Goal: Transaction & Acquisition: Purchase product/service

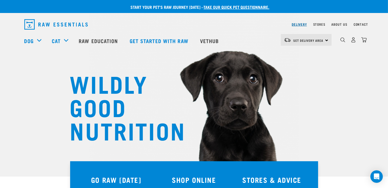
click at [299, 25] on link "Delivery" at bounding box center [299, 24] width 15 height 2
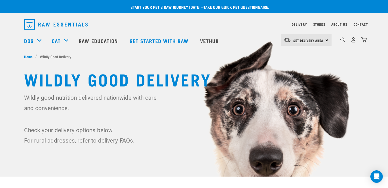
click at [319, 39] on span "Set Delivery Area" at bounding box center [309, 40] width 30 height 2
click at [299, 53] on link "[GEOGRAPHIC_DATA]" at bounding box center [306, 54] width 50 height 11
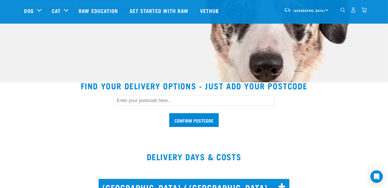
scroll to position [104, 0]
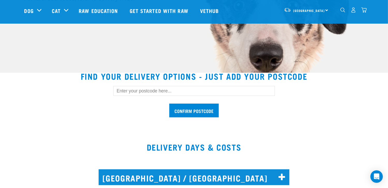
click at [124, 91] on input "text" at bounding box center [194, 91] width 162 height 10
type input "3200"
click at [187, 111] on input "Confirm postcode" at bounding box center [193, 110] width 49 height 14
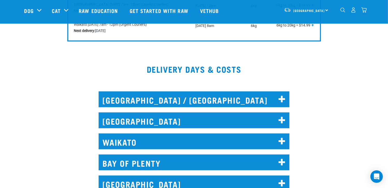
scroll to position [363, 0]
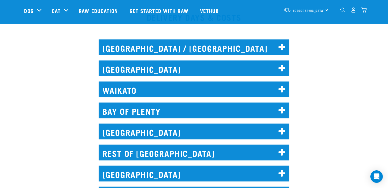
click at [122, 94] on h2 "WAIKATO" at bounding box center [194, 89] width 191 height 16
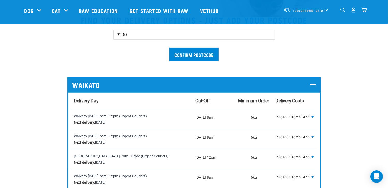
scroll to position [207, 0]
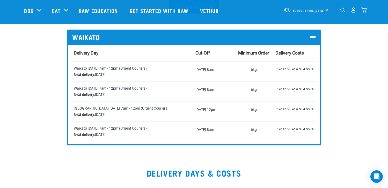
click at [314, 88] on span "+" at bounding box center [313, 88] width 3 height 5
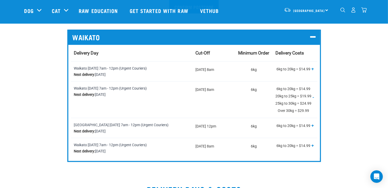
click at [39, 112] on div "3200 Confirm postcode WAIKATO Delivery Day Cut-Off Minimum Order Delivery Costs…" at bounding box center [194, 68] width 348 height 188
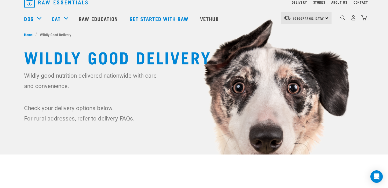
scroll to position [0, 0]
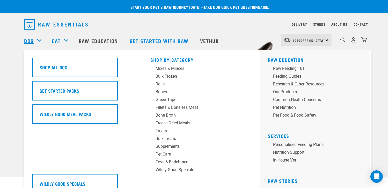
click at [28, 39] on link "Dog" at bounding box center [28, 41] width 9 height 8
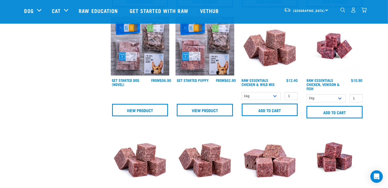
scroll to position [207, 0]
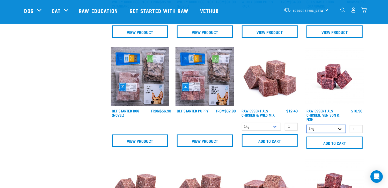
click at [341, 128] on select "1kg 3kg" at bounding box center [326, 129] width 39 height 8
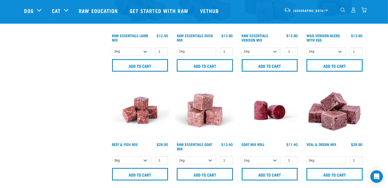
scroll to position [415, 0]
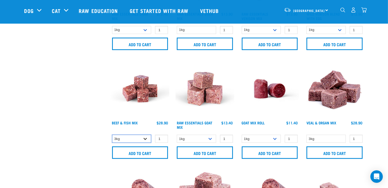
click at [148, 137] on select "3kg Bulk (10kg)" at bounding box center [131, 138] width 39 height 8
click at [92, 137] on div "× Filter products Pet Type Dog Cat Experience New Raw Feeder Experienced Raw Fe…" at bounding box center [64, 129] width 87 height 1052
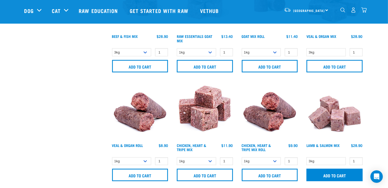
scroll to position [544, 0]
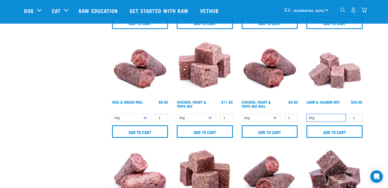
click at [341, 117] on select "3kg" at bounding box center [326, 118] width 39 height 8
click at [341, 115] on select "3kg" at bounding box center [326, 118] width 39 height 8
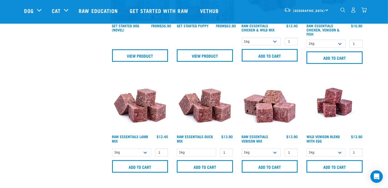
scroll to position [285, 0]
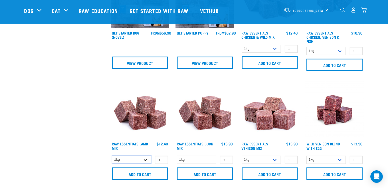
click at [144, 160] on select "1kg 3kg Bulk (10kg)" at bounding box center [131, 159] width 39 height 8
click at [214, 158] on select "1kg" at bounding box center [196, 159] width 39 height 8
click at [274, 158] on select "1kg 3kg" at bounding box center [261, 159] width 39 height 8
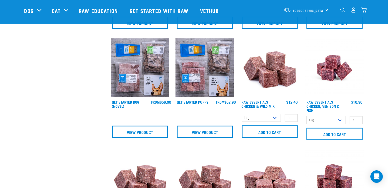
scroll to position [207, 0]
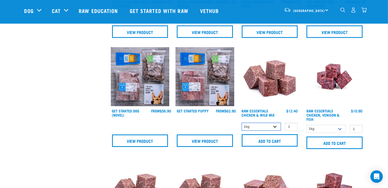
click at [277, 124] on select "1kg 3kg Bulk (10kg)" at bounding box center [261, 127] width 39 height 8
click at [341, 127] on select "1kg 3kg" at bounding box center [326, 129] width 39 height 8
click at [275, 126] on select "1kg 3kg Bulk (10kg)" at bounding box center [261, 127] width 39 height 8
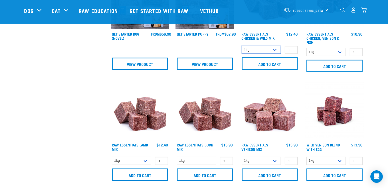
scroll to position [285, 0]
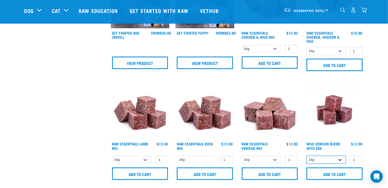
click at [343, 158] on select "1kg 3kg Bulk (10kg)" at bounding box center [326, 159] width 39 height 8
click at [305, 116] on div "Wild Venison Blend with Egg 1 0 100 0 100 0 100" at bounding box center [334, 131] width 65 height 109
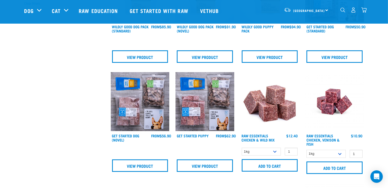
scroll to position [181, 0]
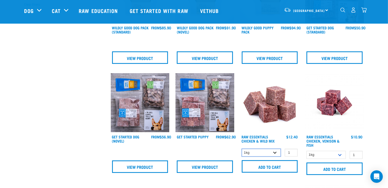
click at [277, 149] on select "1kg 3kg Bulk (10kg)" at bounding box center [261, 152] width 39 height 8
select select "731"
click at [242, 148] on select "1kg 3kg Bulk (10kg)" at bounding box center [261, 152] width 39 height 8
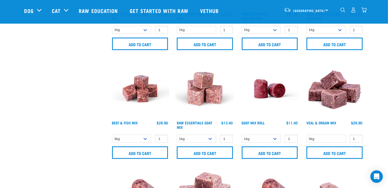
scroll to position [440, 0]
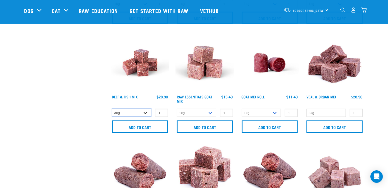
click at [145, 112] on select "3kg Bulk (10kg)" at bounding box center [131, 113] width 39 height 8
click at [211, 110] on select "1kg 3kg Bulk (10kg)" at bounding box center [196, 113] width 39 height 8
click at [145, 114] on select "3kg Bulk (10kg)" at bounding box center [131, 113] width 39 height 8
select select "435759"
click at [112, 109] on select "3kg Bulk (10kg)" at bounding box center [131, 113] width 39 height 8
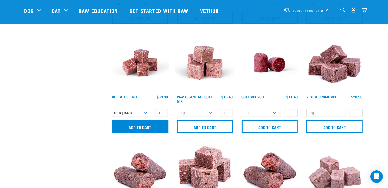
click at [141, 124] on input "Add to cart" at bounding box center [140, 126] width 56 height 12
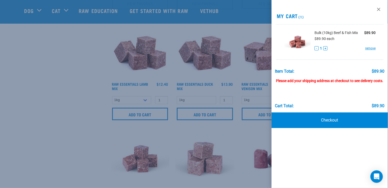
scroll to position [337, 0]
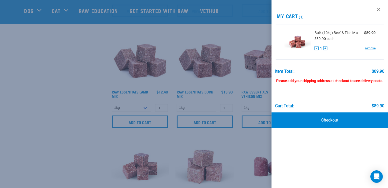
click at [56, 109] on div at bounding box center [194, 94] width 388 height 188
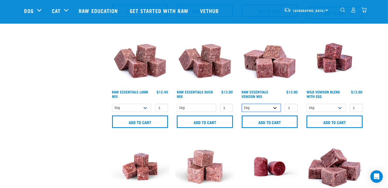
click at [256, 107] on select "1kg 3kg" at bounding box center [261, 108] width 39 height 8
click at [144, 106] on select "1kg 3kg Bulk (10kg)" at bounding box center [131, 108] width 39 height 8
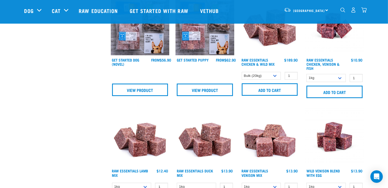
scroll to position [259, 0]
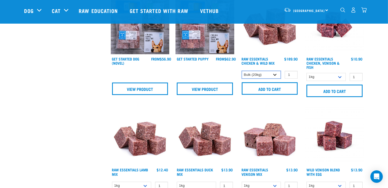
click at [275, 74] on select "1kg 3kg Bulk (10kg)" at bounding box center [261, 75] width 39 height 8
select select "14881"
click at [242, 71] on select "1kg 3kg Bulk (10kg)" at bounding box center [261, 75] width 39 height 8
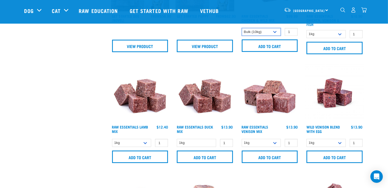
scroll to position [311, 0]
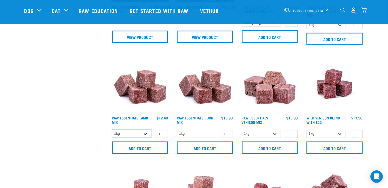
click at [145, 133] on select "1kg 3kg Bulk (10kg)" at bounding box center [131, 134] width 39 height 8
select select "341961"
click at [112, 130] on select "1kg 3kg Bulk (10kg)" at bounding box center [131, 134] width 39 height 8
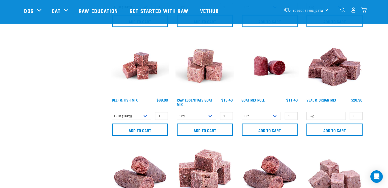
scroll to position [440, 0]
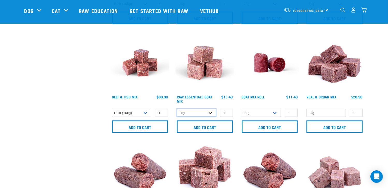
click at [212, 113] on select "1kg 3kg Bulk (10kg)" at bounding box center [196, 113] width 39 height 8
select select "344957"
click at [177, 109] on select "1kg 3kg Bulk (10kg)" at bounding box center [196, 113] width 39 height 8
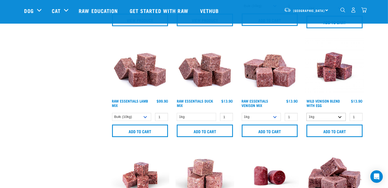
scroll to position [311, 0]
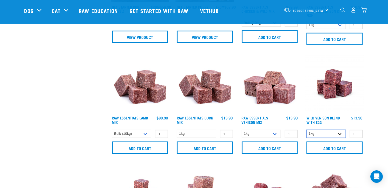
click at [340, 135] on select "1kg 3kg Bulk (10kg)" at bounding box center [326, 134] width 39 height 8
select select "50722"
click at [307, 130] on select "1kg 3kg Bulk (10kg)" at bounding box center [326, 134] width 39 height 8
click at [279, 132] on select "1kg 3kg" at bounding box center [261, 134] width 39 height 8
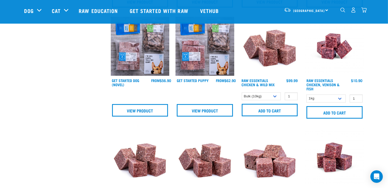
scroll to position [207, 0]
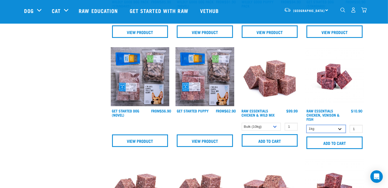
click at [339, 127] on select "1kg 3kg" at bounding box center [326, 129] width 39 height 8
click at [277, 123] on select "1kg 3kg Bulk (10kg)" at bounding box center [261, 127] width 39 height 8
click at [242, 123] on select "1kg 3kg Bulk (10kg)" at bounding box center [261, 127] width 39 height 8
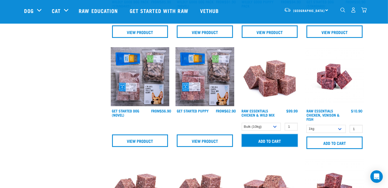
click at [273, 137] on input "Add to cart" at bounding box center [270, 140] width 56 height 12
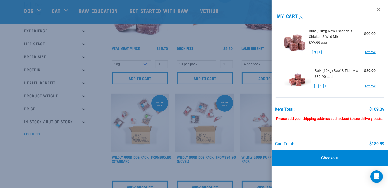
scroll to position [52, 0]
click at [310, 155] on link "Checkout" at bounding box center [330, 158] width 117 height 16
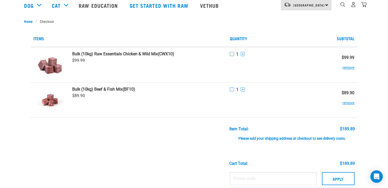
scroll to position [78, 0]
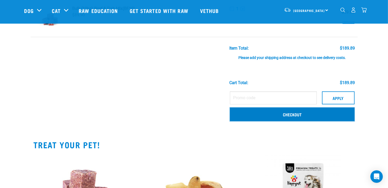
click at [251, 116] on link "Checkout" at bounding box center [292, 113] width 125 height 13
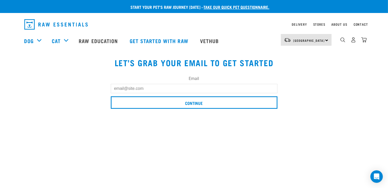
click at [124, 88] on input "Email" at bounding box center [194, 88] width 167 height 9
type input "[EMAIL_ADDRESS][DOMAIN_NAME]"
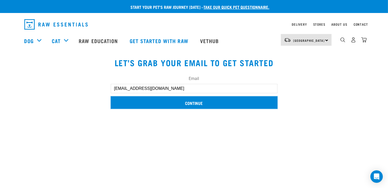
click at [127, 102] on input "Continue" at bounding box center [194, 102] width 167 height 12
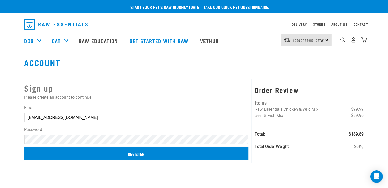
click at [68, 155] on input "Register" at bounding box center [136, 153] width 224 height 12
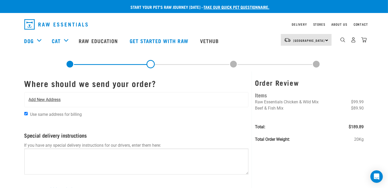
click at [36, 99] on span "Add New Address" at bounding box center [45, 99] width 32 height 6
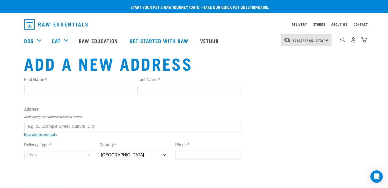
click at [33, 89] on input "First Name *" at bounding box center [76, 89] width 105 height 9
click at [140, 88] on input "Last Name *" at bounding box center [190, 89] width 105 height 9
click at [56, 87] on input "jere" at bounding box center [76, 89] width 105 height 9
type input "jeremy"
click at [152, 88] on input "Last Name *" at bounding box center [190, 89] width 105 height 9
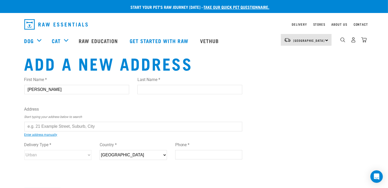
type input "Carden"
type input "Pukete"
type input "Hamilton"
select select "WKO"
type input "3200"
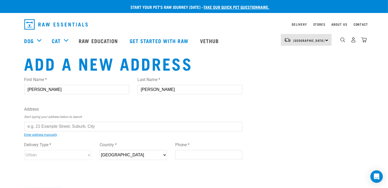
type input "0273540329"
click at [37, 127] on input "text" at bounding box center [133, 126] width 218 height 9
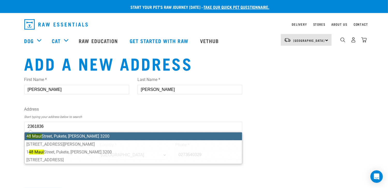
click at [54, 136] on ul "48 Maui Street, Pukete, Hamilton 3200 48-54 Maui Street, Pukete, Hamilton 3200 …" at bounding box center [133, 148] width 218 height 32
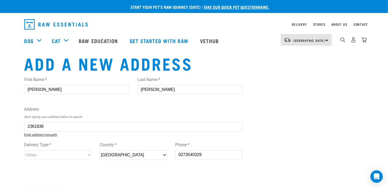
type input "48 Maui Street, Pukete, Hamilton 3200"
type input "[STREET_ADDRESS]"
type input "Pukete"
type input "Waikato"
select select "WKO"
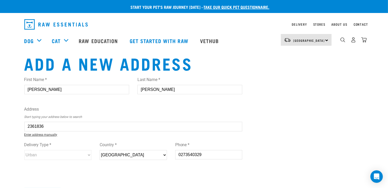
select select "Urban"
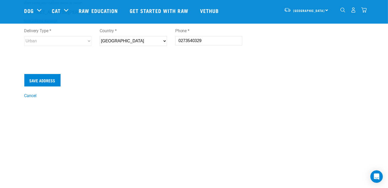
scroll to position [78, 0]
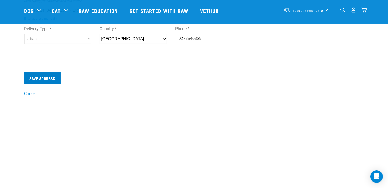
type input "48 Maui Street, Pukete, Hamilton 3200"
click at [39, 80] on input "Save Address" at bounding box center [42, 78] width 36 height 12
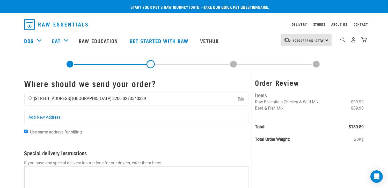
click at [30, 98] on input "radio" at bounding box center [30, 97] width 3 height 3
radio input "true"
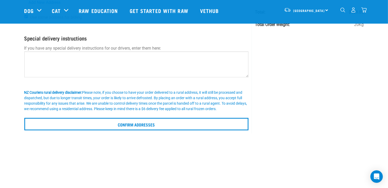
scroll to position [78, 0]
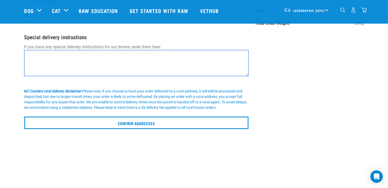
click at [33, 58] on textarea at bounding box center [136, 63] width 225 height 26
click at [69, 55] on textarea "Please leave at inwards goods despatch" at bounding box center [136, 63] width 225 height 26
click at [79, 55] on textarea "Please leave at inward goods despatch" at bounding box center [136, 63] width 225 height 26
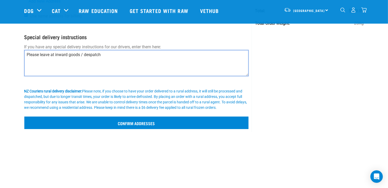
type textarea "Please leave at inward goods / despatch"
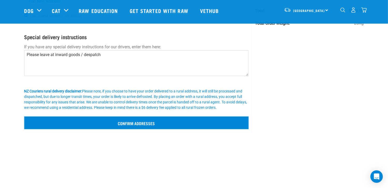
click at [131, 123] on input "Confirm addresses" at bounding box center [136, 122] width 225 height 12
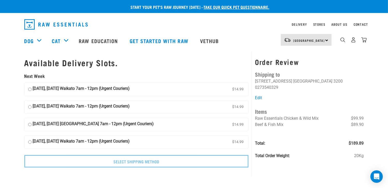
click at [30, 89] on input "09 September, Tuesday Waikato 7am - 12pm (Urgent Couriers) $14.99" at bounding box center [29, 89] width 3 height 8
radio input "true"
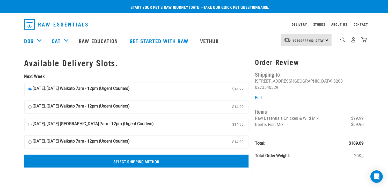
click at [99, 160] on input "Select Shipping Method" at bounding box center [136, 161] width 225 height 12
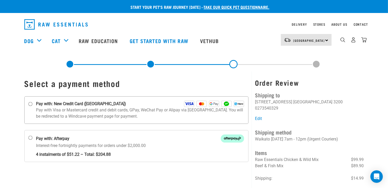
click at [29, 104] on input "Pay with: New Credit Card ([GEOGRAPHIC_DATA])" at bounding box center [30, 104] width 4 height 4
radio input "true"
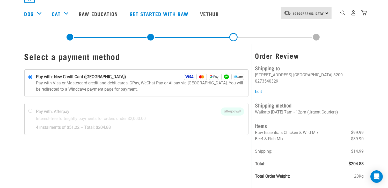
scroll to position [78, 0]
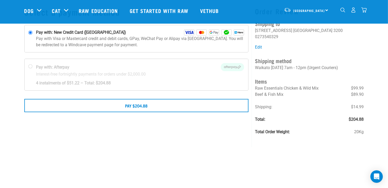
scroll to position [26, 0]
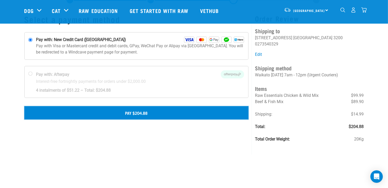
click at [102, 115] on button "Pay $204.88" at bounding box center [136, 112] width 225 height 13
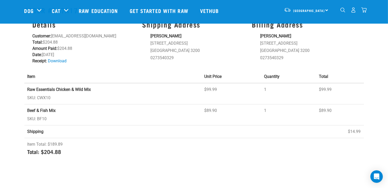
scroll to position [26, 0]
